Goal: Task Accomplishment & Management: Use online tool/utility

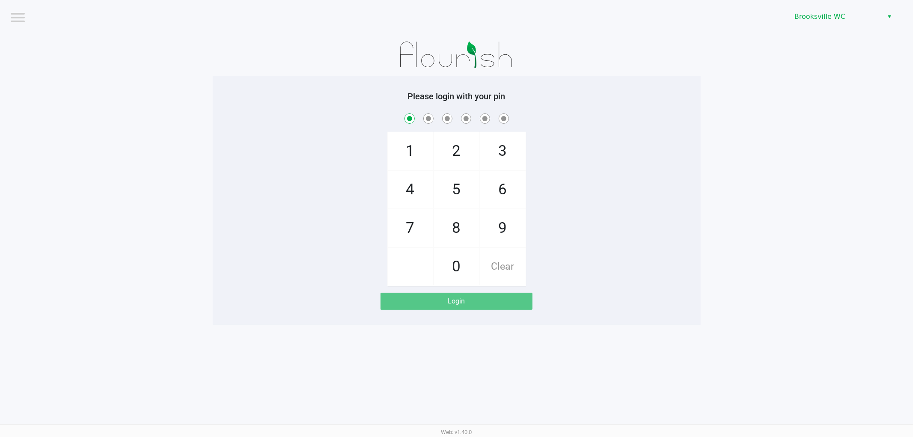
checkbox input "true"
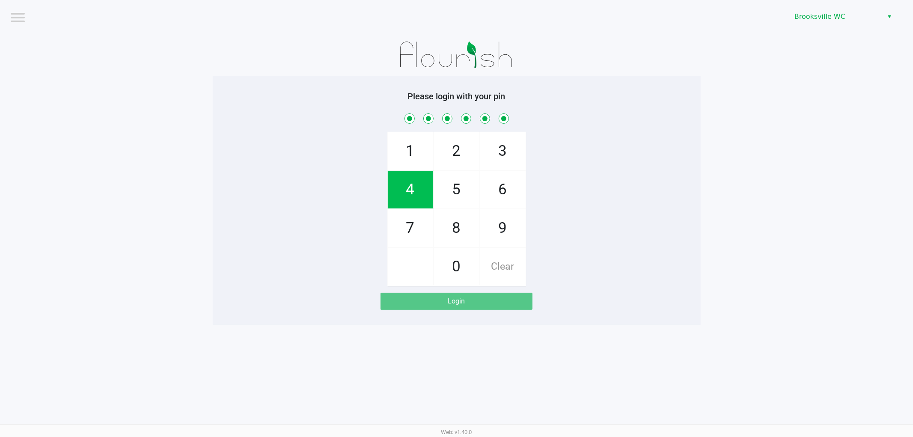
checkbox input "true"
checkbox input "false"
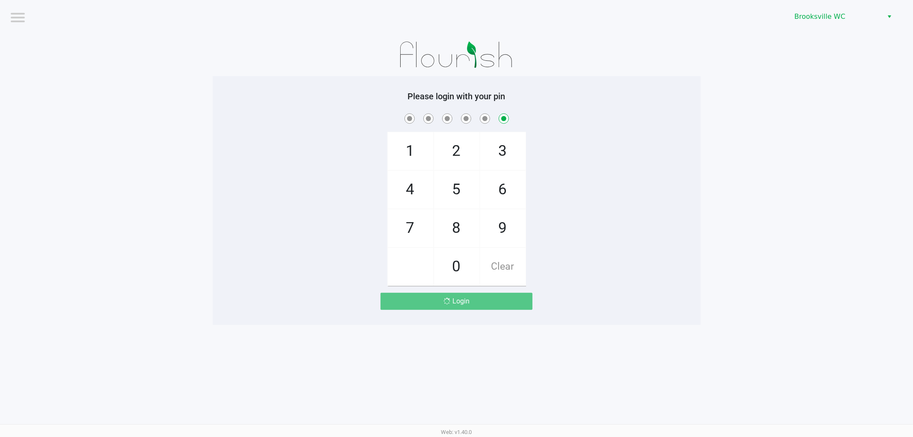
checkbox input "false"
click at [793, 15] on div "PIN is invalid" at bounding box center [843, 16] width 128 height 23
